Goal: Task Accomplishment & Management: Complete application form

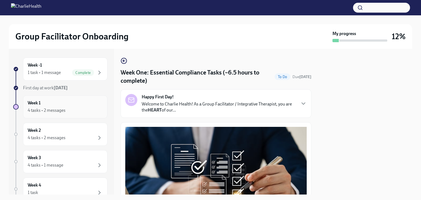
scroll to position [1212, 0]
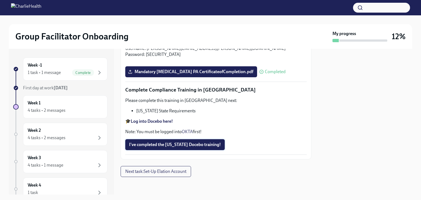
click at [159, 145] on span "I've completed the [US_STATE] Docebo training!" at bounding box center [175, 144] width 92 height 5
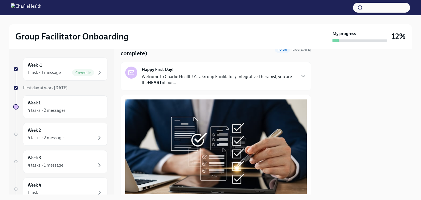
scroll to position [55, 0]
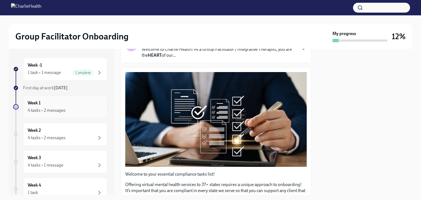
click at [35, 107] on div "Week 1 4 tasks • 2 messages" at bounding box center [65, 107] width 75 height 14
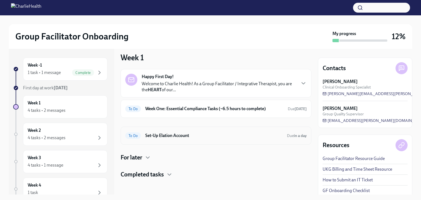
scroll to position [6, 0]
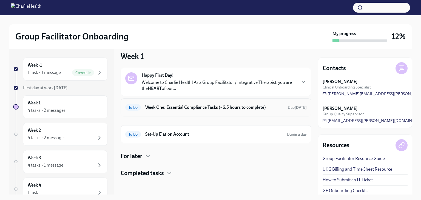
click at [166, 106] on h6 "Week One: Essential Compliance Tasks (~6.5 hours to complete)" at bounding box center [214, 107] width 138 height 6
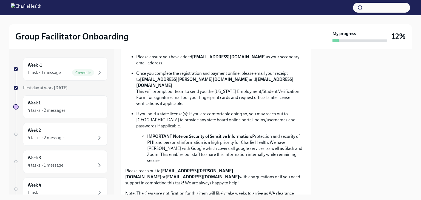
scroll to position [329, 0]
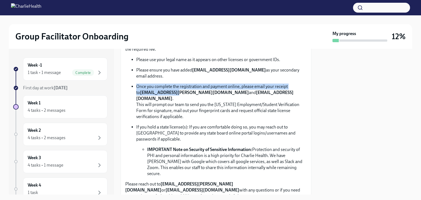
drag, startPoint x: 136, startPoint y: 82, endPoint x: 172, endPoint y: 92, distance: 36.7
click at [171, 91] on p "Once you complete the registration and payment online, please email your receip…" at bounding box center [221, 102] width 171 height 36
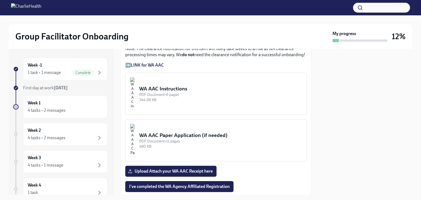
scroll to position [494, 0]
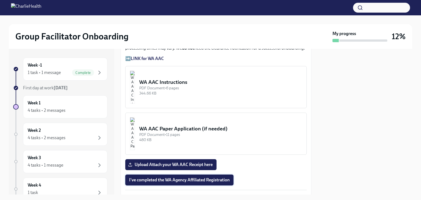
click at [186, 177] on span "I've completed the WA Agency Affiliated Registration" at bounding box center [179, 179] width 101 height 5
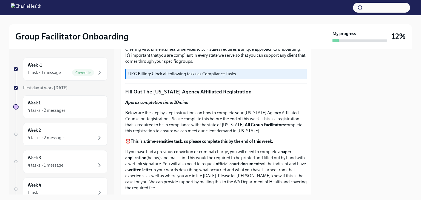
scroll to position [192, 0]
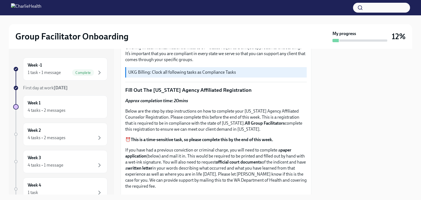
click at [213, 73] on div "UKG Billing: Clock all following tasks as Compliance Tasks" at bounding box center [216, 72] width 182 height 10
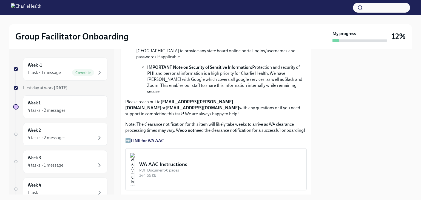
scroll to position [439, 0]
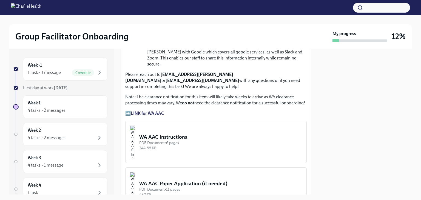
click at [176, 134] on div "WA AAC Instructions" at bounding box center [220, 137] width 163 height 7
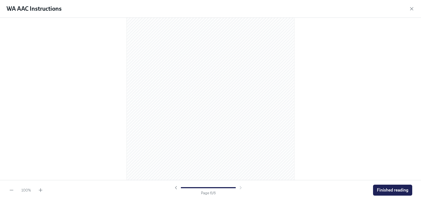
scroll to position [1174, 0]
click at [394, 189] on span "Finished reading" at bounding box center [393, 190] width 32 height 5
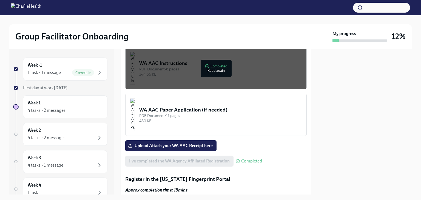
scroll to position [466, 0]
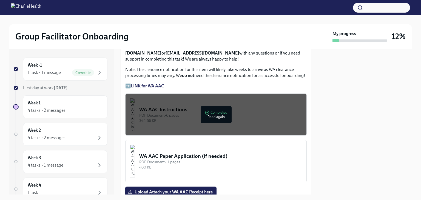
click at [248, 124] on div "Welcome to your essential compliance tasks list! Offering virtual mental health…" at bounding box center [216, 154] width 182 height 987
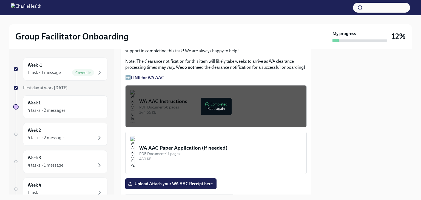
scroll to position [484, 0]
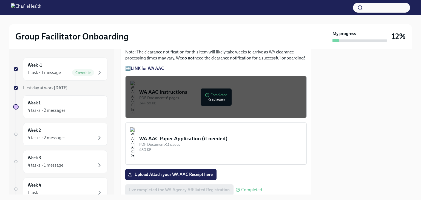
click at [135, 128] on img "button" at bounding box center [132, 143] width 5 height 33
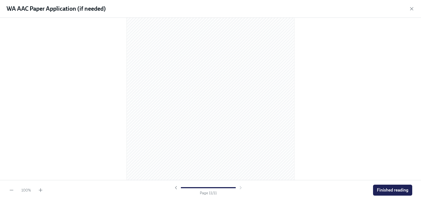
scroll to position [2257, 0]
click at [391, 188] on span "Finished reading" at bounding box center [393, 190] width 32 height 5
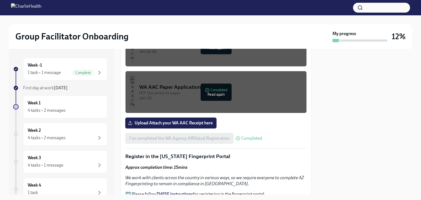
scroll to position [549, 0]
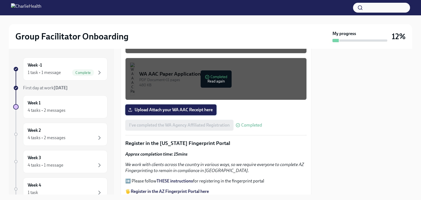
click at [165, 107] on span "Upload Attach your WA AAC Receipt here" at bounding box center [171, 109] width 84 height 5
click at [0, 0] on input "Upload Attach your WA AAC Receipt here" at bounding box center [0, 0] width 0 height 0
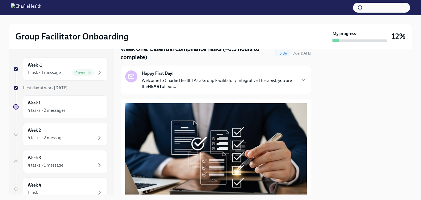
scroll to position [0, 0]
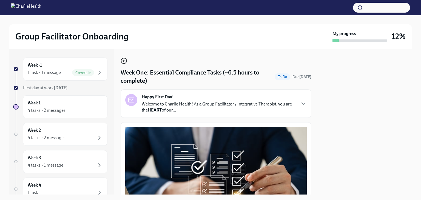
click at [123, 61] on icon "button" at bounding box center [123, 61] width 1 height 2
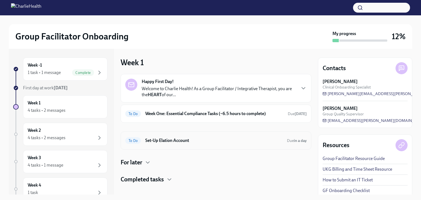
click at [163, 141] on h6 "Set-Up Elation Account" at bounding box center [213, 141] width 137 height 6
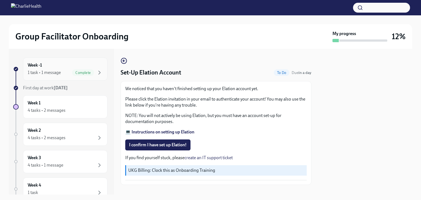
click at [49, 74] on div "1 task • 1 message" at bounding box center [44, 73] width 33 height 6
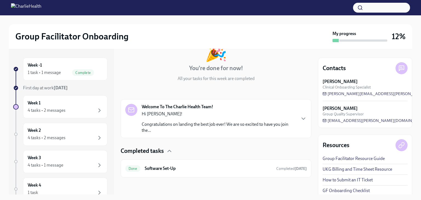
scroll to position [40, 0]
click at [36, 108] on div "4 tasks • 2 messages" at bounding box center [47, 111] width 38 height 6
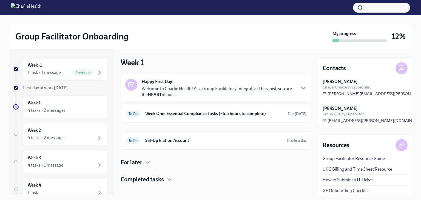
click at [300, 87] on icon "button" at bounding box center [303, 88] width 7 height 7
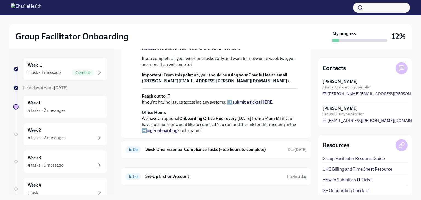
scroll to position [128, 0]
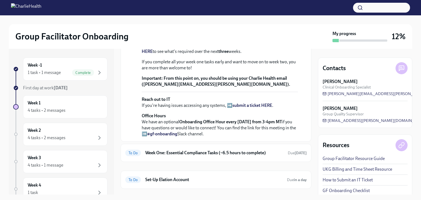
click at [247, 54] on strong "view the FULL onboarding plan HERE" at bounding box center [218, 48] width 153 height 11
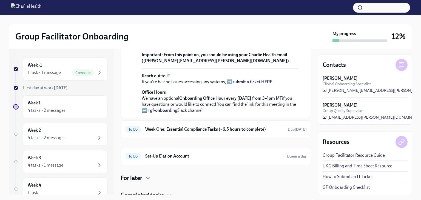
scroll to position [237, 0]
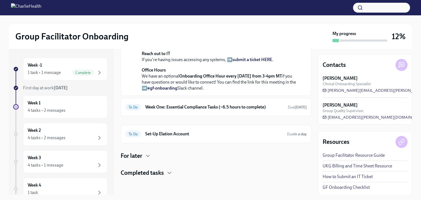
click at [152, 154] on div "For later" at bounding box center [216, 156] width 191 height 8
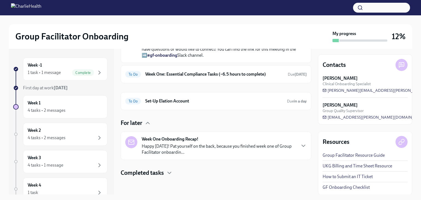
scroll to position [270, 0]
click at [172, 172] on icon "button" at bounding box center [169, 173] width 7 height 7
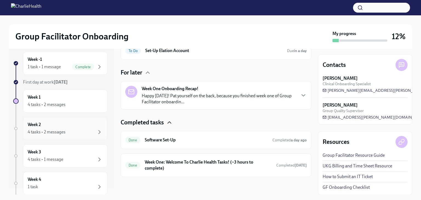
scroll to position [0, 0]
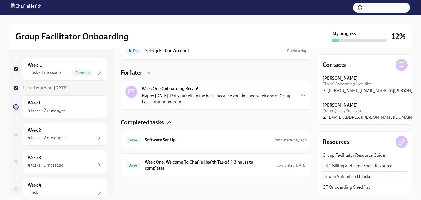
click at [307, 30] on div "Group Facilitator Onboarding My progress 12%" at bounding box center [211, 36] width 404 height 25
